Goal: Information Seeking & Learning: Learn about a topic

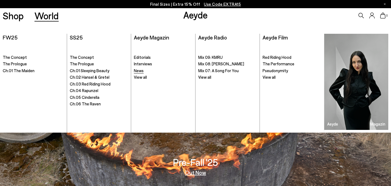
click at [142, 72] on span "News" at bounding box center [139, 70] width 10 height 5
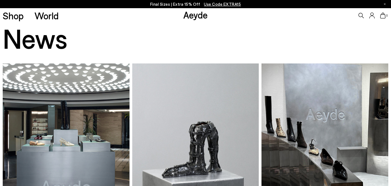
click at [77, 124] on img at bounding box center [66, 148] width 127 height 170
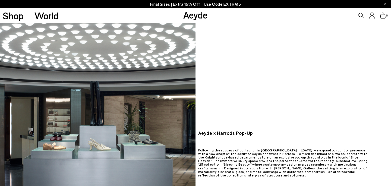
scroll to position [26, 0]
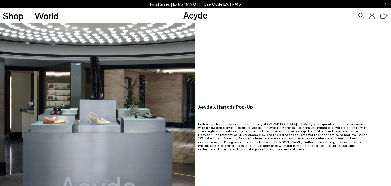
drag, startPoint x: 356, startPoint y: 150, endPoint x: 198, endPoint y: 125, distance: 159.8
click at [198, 125] on div "Aeyde x Harrods Pop-Up Following the success of our launch in Selfridges in May…" at bounding box center [294, 127] width 196 height 55
copy p "Following the success of our launch in Selfridges in May 2024, we expand our Lo…"
click at [265, 105] on div "Aeyde x Harrods Pop-Up Following the success of our launch in Selfridges in May…" at bounding box center [294, 127] width 196 height 55
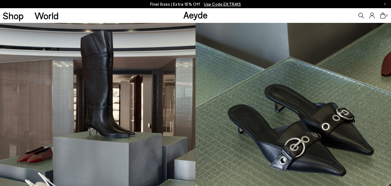
scroll to position [0, 0]
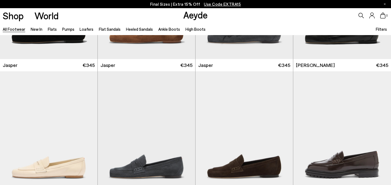
scroll to position [928, 0]
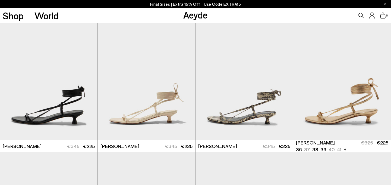
scroll to position [120, 0]
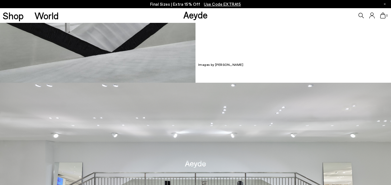
scroll to position [193, 0]
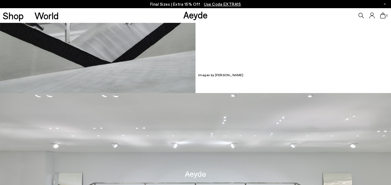
drag, startPoint x: 251, startPoint y: 75, endPoint x: 196, endPoint y: 75, distance: 54.3
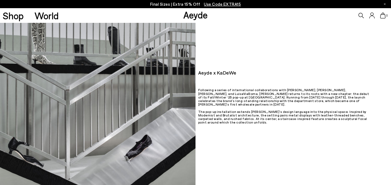
scroll to position [38, 0]
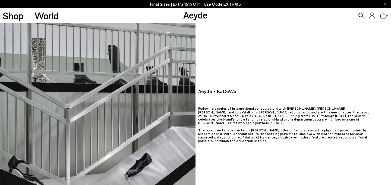
click at [222, 96] on div "Aeyde x KaDeWe Following a series of international collaborations with Selfridg…" at bounding box center [294, 116] width 196 height 63
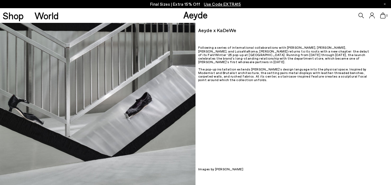
scroll to position [88, 0]
